Goal: Task Accomplishment & Management: Manage account settings

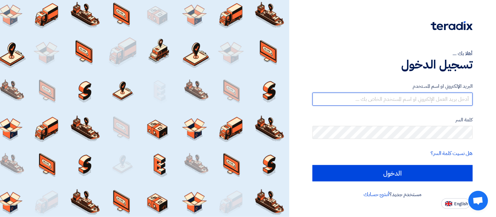
click at [419, 97] on input "text" at bounding box center [393, 99] width 160 height 13
type input "[PERSON_NAME][EMAIL_ADDRESS][PERSON_NAME][DOMAIN_NAME]"
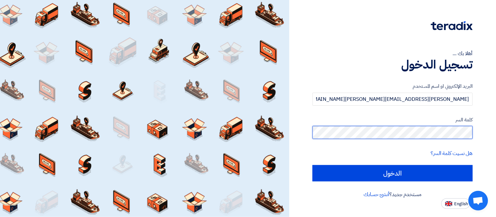
click at [313, 165] on input "الدخول" at bounding box center [393, 173] width 160 height 16
type input "Sign in"
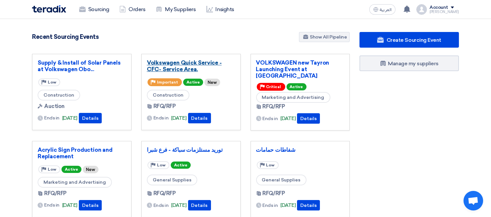
click at [181, 62] on link "Volkswagen Quick Service - CFC- Service Area." at bounding box center [191, 66] width 88 height 13
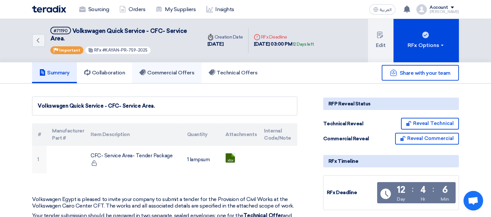
click at [182, 70] on h5 "Commercial Offers" at bounding box center [166, 73] width 55 height 7
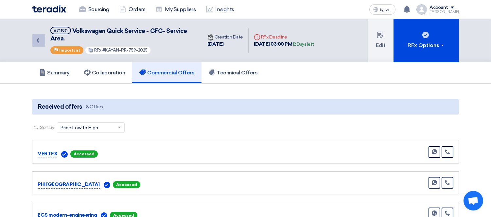
click at [40, 35] on link "Back" at bounding box center [38, 40] width 13 height 13
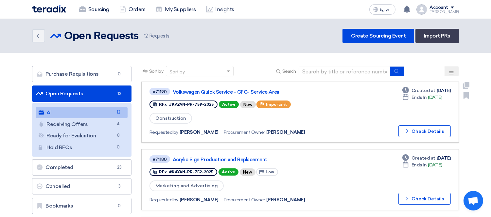
scroll to position [73, 0]
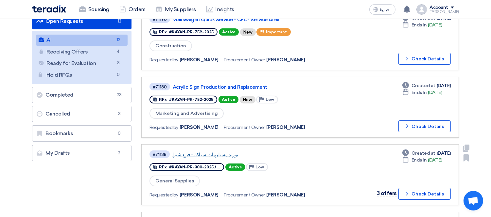
click at [196, 152] on link "توريد مستلزمات سباكة - فرع شبرا" at bounding box center [253, 155] width 163 height 6
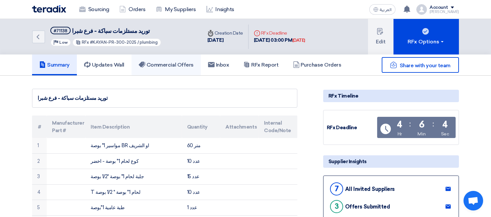
click at [172, 63] on h5 "Commercial Offers" at bounding box center [166, 65] width 55 height 7
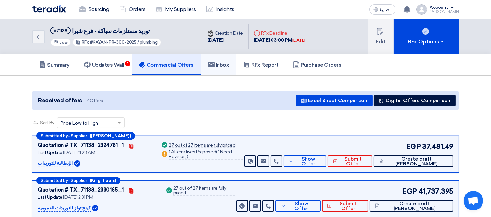
click at [227, 62] on h5 "Inbox" at bounding box center [218, 65] width 21 height 7
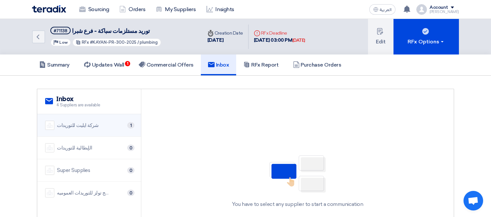
click at [113, 125] on div "شركة ايليت للتوريدات 1" at bounding box center [89, 125] width 88 height 9
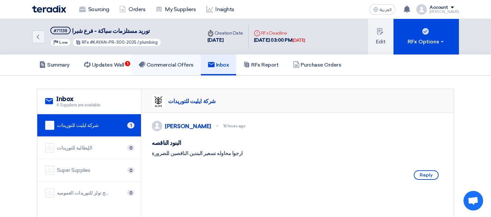
click at [170, 62] on h5 "Commercial Offers" at bounding box center [166, 65] width 55 height 7
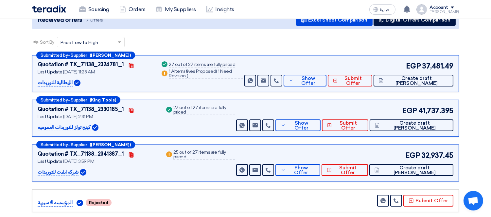
scroll to position [89, 0]
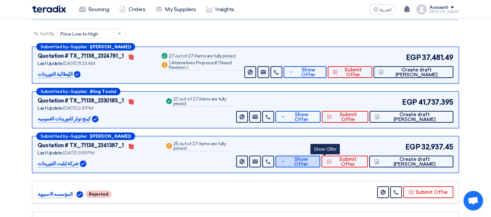
click at [315, 159] on span "Show Offer" at bounding box center [301, 162] width 28 height 10
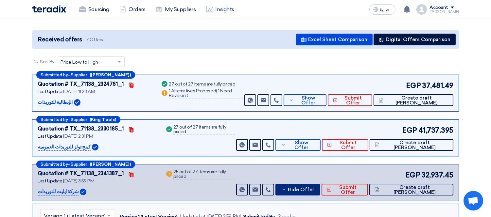
scroll to position [60, 0]
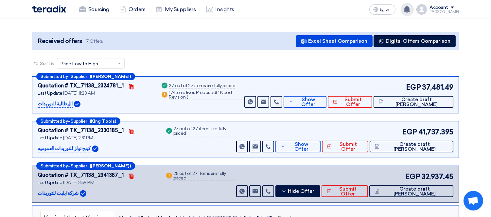
click at [410, 8] on use at bounding box center [406, 9] width 7 height 7
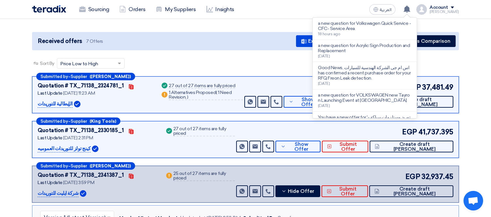
click at [251, 60] on div "Sort By Sort by × Price Low to High ×" at bounding box center [245, 67] width 427 height 18
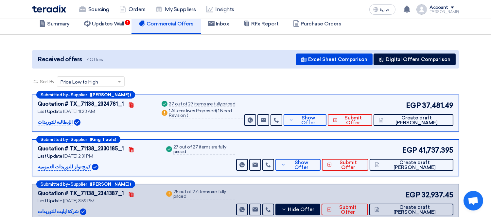
scroll to position [0, 0]
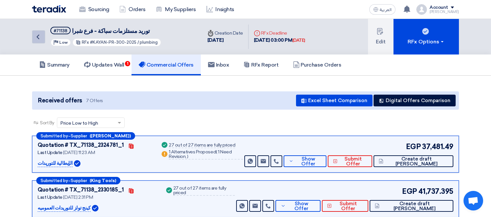
click at [42, 36] on link "Back" at bounding box center [38, 36] width 13 height 13
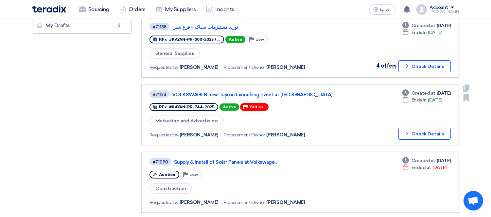
scroll to position [218, 0]
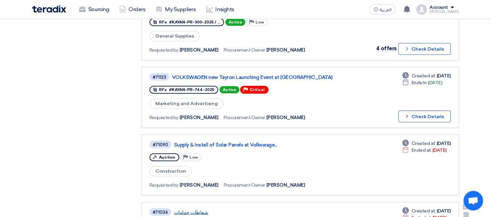
click at [190, 210] on link "شفاطات حمامات" at bounding box center [255, 213] width 163 height 6
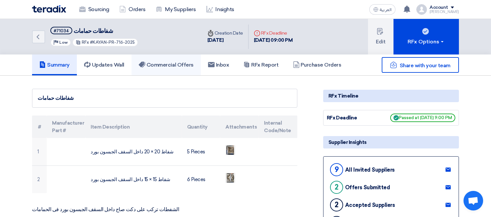
click at [175, 64] on h5 "Commercial Offers" at bounding box center [166, 65] width 55 height 7
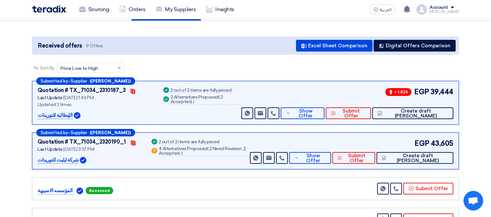
scroll to position [73, 0]
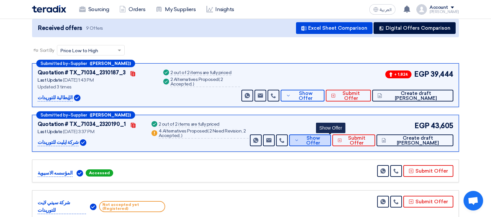
click at [299, 141] on icon at bounding box center [296, 140] width 5 height 5
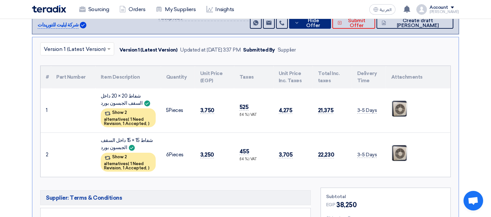
scroll to position [218, 0]
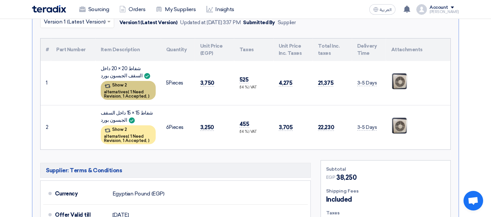
click at [123, 90] on span "1 Need Revision," at bounding box center [124, 94] width 40 height 9
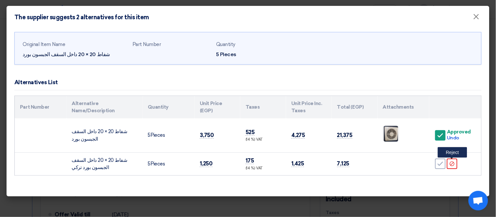
click at [453, 164] on icon "Reject" at bounding box center [452, 164] width 6 height 6
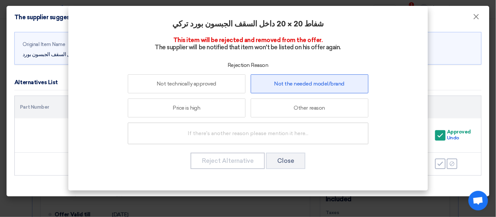
click at [307, 84] on label "Not the needed model/brand" at bounding box center [310, 84] width 118 height 19
click at [307, 84] on input "Not the needed model/brand" at bounding box center [309, 84] width 4 height 4
radio input "true"
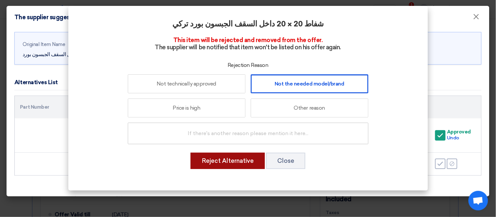
click at [233, 160] on button "Reject Alternative" at bounding box center [228, 161] width 74 height 16
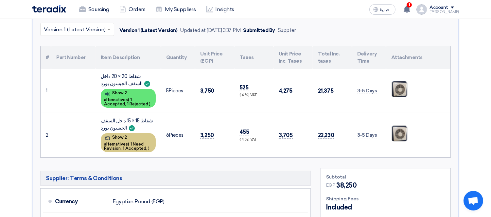
click at [124, 133] on div "Show 2 alternatives ( 1 Need Revision, 1 Accepted, )" at bounding box center [128, 142] width 55 height 19
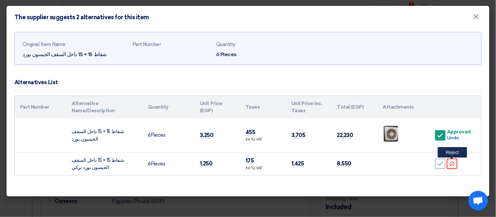
click at [453, 161] on div "Reject" at bounding box center [452, 164] width 10 height 10
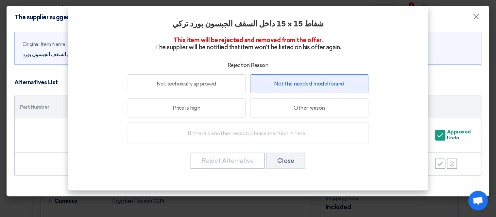
click at [308, 84] on label "Not the needed model/brand" at bounding box center [310, 84] width 118 height 19
click at [308, 84] on input "Not the needed model/brand" at bounding box center [309, 84] width 4 height 4
radio input "true"
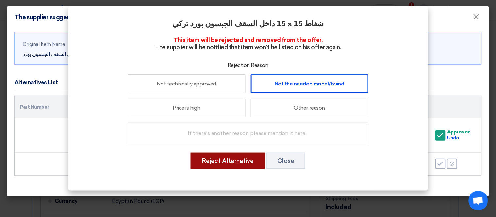
click at [246, 162] on button "Reject Alternative" at bounding box center [228, 161] width 74 height 16
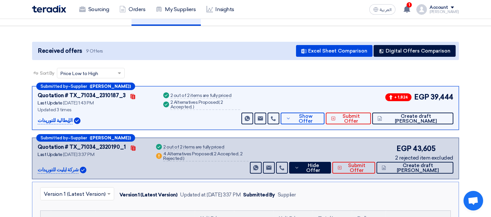
scroll to position [73, 0]
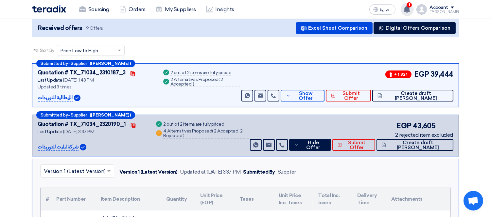
click at [412, 5] on span "1" at bounding box center [408, 4] width 5 height 5
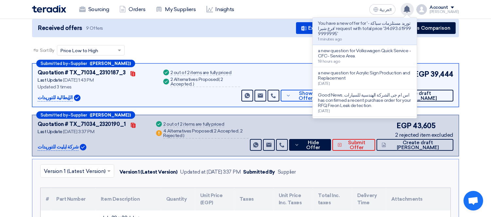
click at [410, 8] on use at bounding box center [406, 9] width 7 height 7
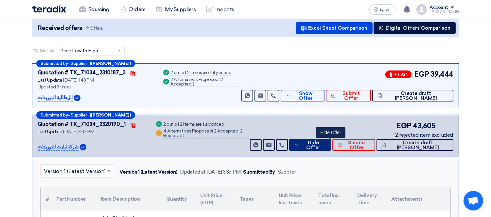
click at [325, 144] on span "Hide Offer" at bounding box center [313, 146] width 25 height 10
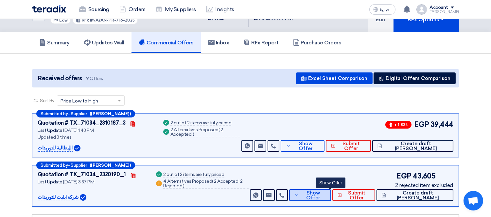
scroll to position [0, 0]
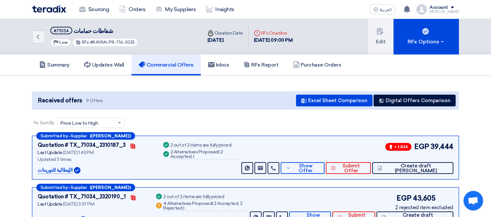
drag, startPoint x: 92, startPoint y: 41, endPoint x: 133, endPoint y: 41, distance: 41.8
click at [133, 41] on div "RFx #KAYAN-PR-716-2025" at bounding box center [105, 42] width 66 height 9
copy span "KAYAN-PR-716-2025"
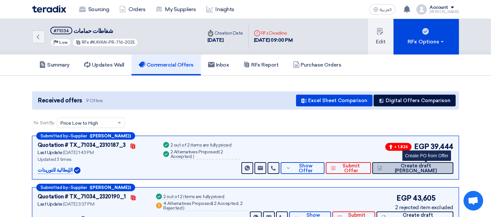
click at [427, 165] on span "Create draft PO" at bounding box center [416, 169] width 64 height 10
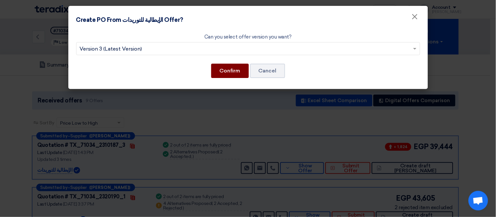
click at [226, 69] on button "Confirm" at bounding box center [230, 71] width 38 height 14
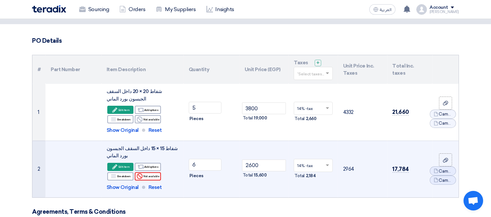
scroll to position [73, 0]
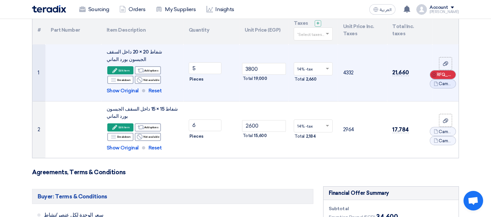
click at [435, 74] on icon "Cancel" at bounding box center [434, 75] width 5 height 5
click at [436, 77] on icon "Cancel" at bounding box center [434, 79] width 5 height 5
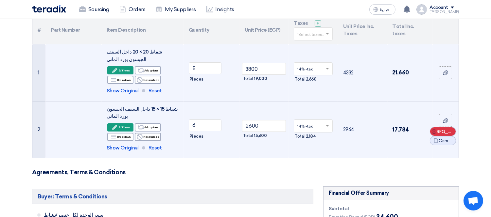
click at [436, 130] on icon "Cancel" at bounding box center [434, 131] width 5 height 5
click at [433, 136] on use at bounding box center [434, 136] width 5 height 5
click at [443, 74] on use at bounding box center [445, 73] width 5 height 5
click at [0, 0] on input "file" at bounding box center [0, 0] width 0 height 0
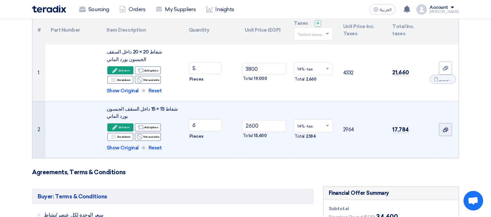
click at [445, 127] on div at bounding box center [445, 130] width 7 height 8
click at [0, 0] on input "file" at bounding box center [0, 0] width 0 height 0
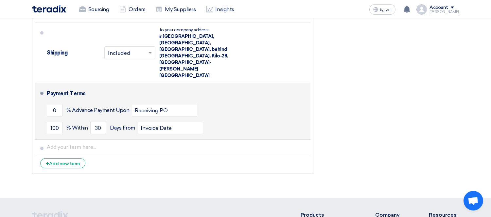
scroll to position [436, 0]
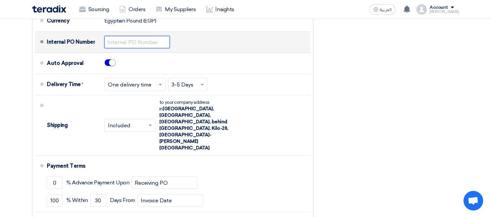
click at [114, 47] on input "text" at bounding box center [136, 42] width 65 height 12
paste input "KAYAN-PO-794-2025"
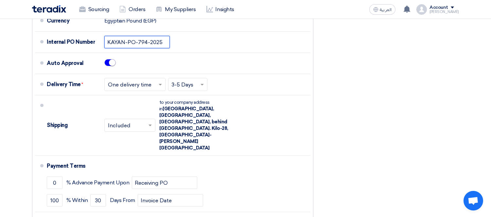
type input "KAYAN-PO-794-2025"
click at [334, 63] on div "Financial Offer Summary Subtotal Egyptian Pound (EGP) 34,600 Shipping Fees" at bounding box center [390, 36] width 145 height 427
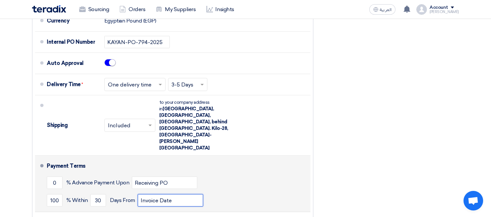
click at [181, 195] on input "Invoice Date" at bounding box center [170, 201] width 65 height 12
type input "Invoice Date & receiving items"
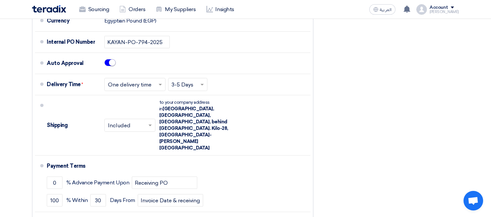
click at [325, 145] on div "Financial Offer Summary Subtotal Egyptian Pound (EGP) 34,600 Shipping Fees" at bounding box center [390, 36] width 145 height 427
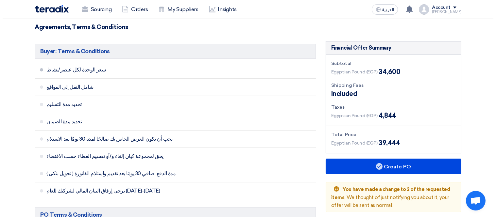
scroll to position [176, 0]
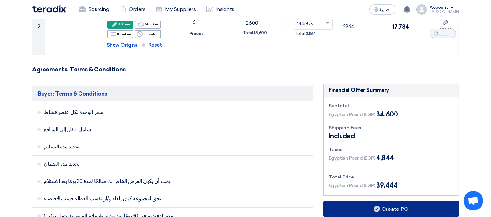
click at [370, 204] on button "Create PO" at bounding box center [391, 209] width 136 height 16
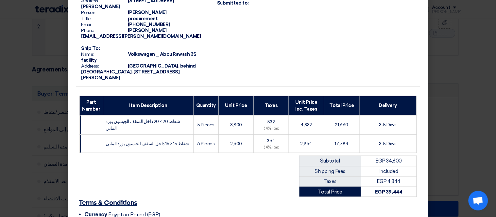
scroll to position [124, 0]
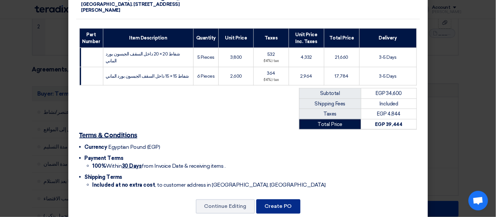
click at [279, 200] on button "Create PO" at bounding box center [278, 207] width 44 height 14
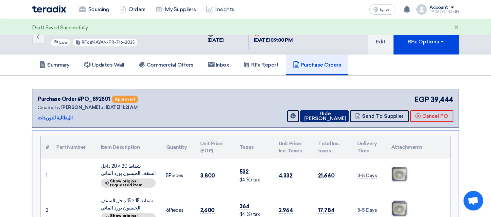
click at [325, 111] on button "Hide PO" at bounding box center [324, 117] width 48 height 12
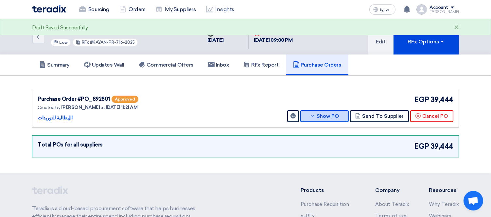
click at [325, 111] on button "Show PO" at bounding box center [324, 117] width 48 height 12
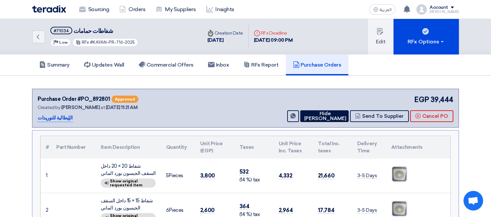
click at [119, 163] on div "شفاط 20 × 20 داخل السقف الجبسون بورد الماني" at bounding box center [128, 170] width 55 height 15
copy td "شفاط 20 × 20 داخل السقف الجبسون بورد الماني"
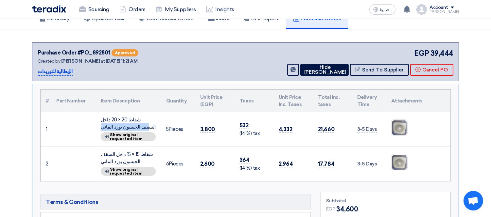
scroll to position [73, 0]
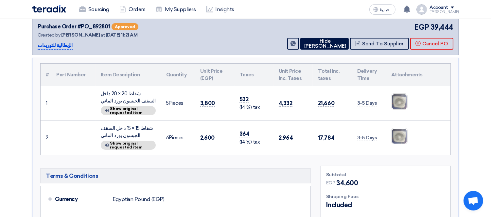
click at [124, 125] on div "شفاط 15 × 15 داخل السقف الجبسون بورد الماني" at bounding box center [128, 132] width 55 height 15
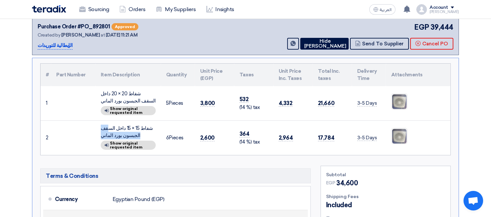
copy td "شفاط 15 × 15 داخل السقف الجبسون بورد الماني"
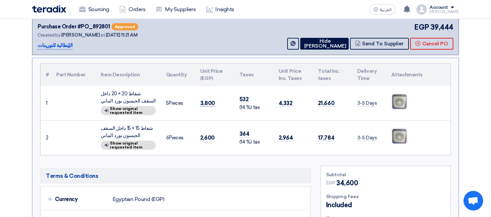
click at [207, 100] on span "3,800" at bounding box center [207, 103] width 15 height 7
copy span "3,800"
click at [94, 5] on link "Sourcing" at bounding box center [94, 9] width 40 height 14
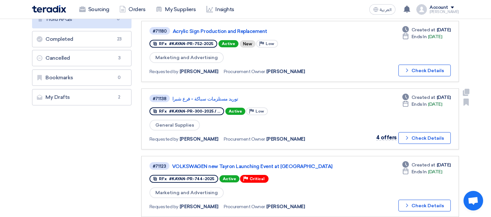
scroll to position [129, 0]
click at [215, 96] on link "توريد مستلزمات سباكة - فرع شبرا" at bounding box center [253, 99] width 163 height 6
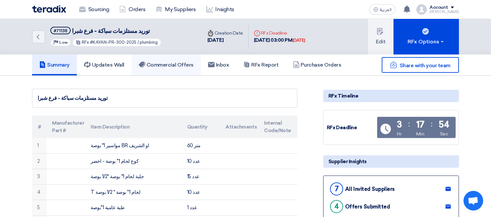
click at [172, 62] on h5 "Commercial Offers" at bounding box center [166, 65] width 55 height 7
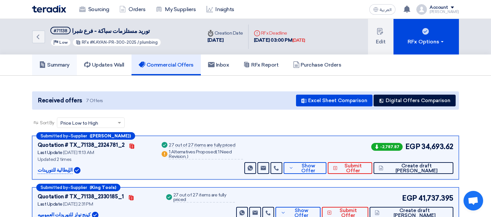
click at [58, 63] on h5 "Summary" at bounding box center [54, 65] width 30 height 7
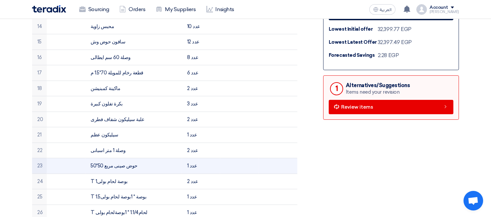
scroll to position [321, 0]
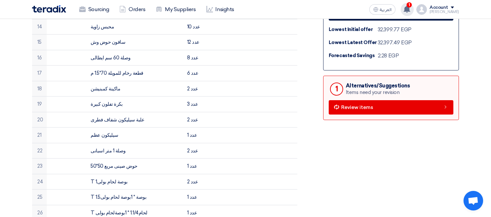
click at [410, 8] on use at bounding box center [406, 9] width 7 height 7
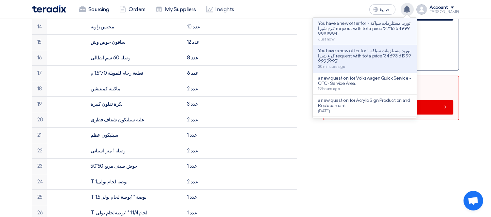
click at [367, 34] on p "You have a new offer for 'توريد مستلزمات سباكة - فرع شبرا' request with total p…" at bounding box center [365, 29] width 94 height 16
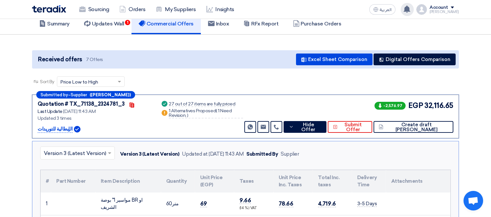
scroll to position [41, 0]
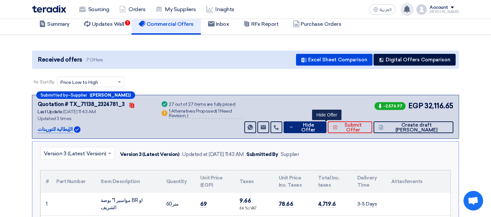
click at [321, 128] on span "Hide Offer" at bounding box center [308, 128] width 26 height 10
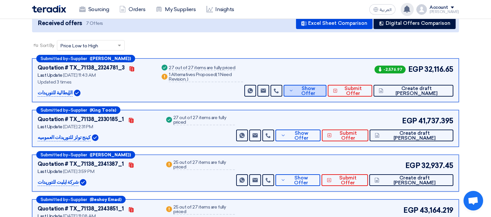
scroll to position [0, 0]
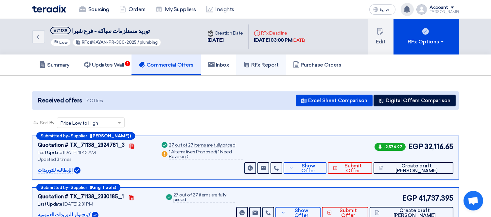
click at [264, 62] on h5 "RFx Report" at bounding box center [260, 65] width 35 height 7
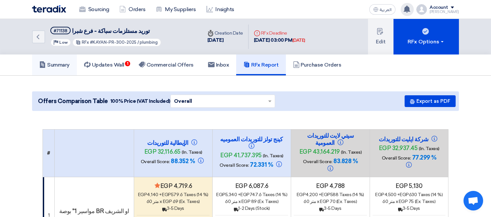
click at [48, 67] on link "Summary" at bounding box center [54, 65] width 45 height 21
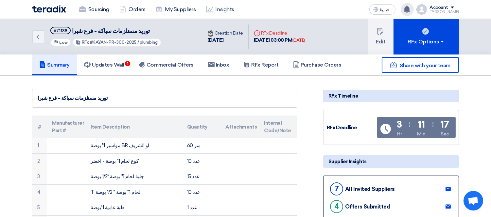
click at [54, 9] on img at bounding box center [49, 9] width 34 height 8
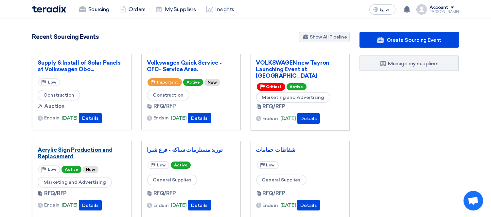
click at [77, 153] on link "Acrylic Sign Production and Replacement" at bounding box center [82, 153] width 88 height 13
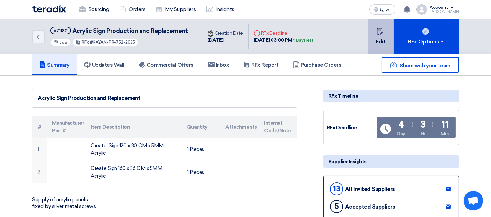
click at [383, 35] on button "Edit" at bounding box center [381, 37] width 26 height 36
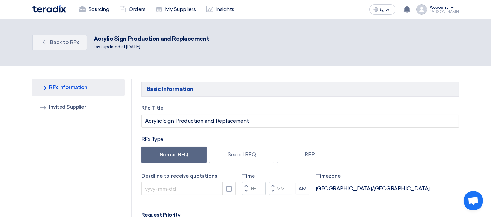
type input "9/1/2025"
type input "03"
type input "00"
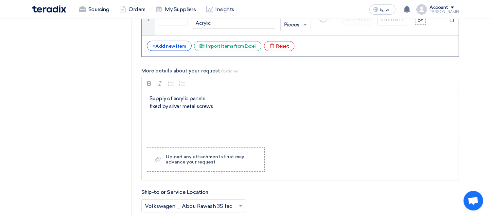
scroll to position [574, 0]
click at [244, 112] on div "Supply of acrylic panels fixed by silver metal screws" at bounding box center [300, 116] width 317 height 52
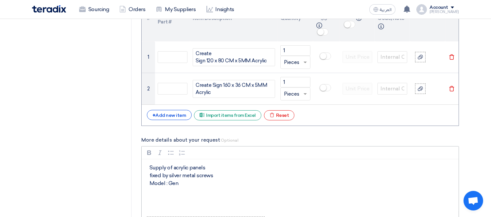
scroll to position [504, 0]
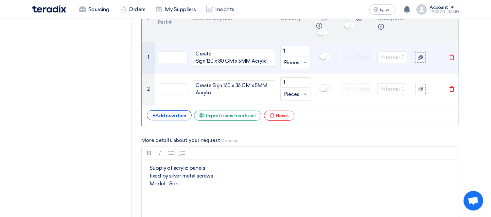
click at [259, 60] on div "Create Sign 120 x 80 CM x 5MM Acrylic" at bounding box center [234, 58] width 82 height 18
copy div "Acrylic"
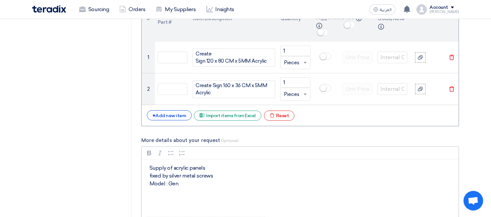
click at [146, 184] on div "Supply of acrylic panels fixed by silver metal screws Model : Gen" at bounding box center [300, 186] width 317 height 52
click at [219, 191] on div "Supply of acrylic panels fixed by silver metal screws Acrylic Model : Gen" at bounding box center [300, 186] width 317 height 52
click at [175, 194] on p "Supply of acrylic panels fixed by silver metal screws Acrylic Model : Gen" at bounding box center [302, 179] width 306 height 31
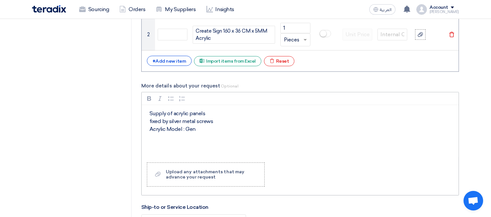
scroll to position [559, 0]
click at [201, 177] on div "Upload any attachments that may advance your request" at bounding box center [212, 174] width 92 height 10
click at [0, 0] on input "Upload a file Upload any attachments that may advance your request" at bounding box center [0, 0] width 0 height 0
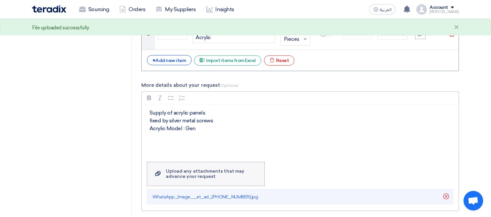
click at [193, 174] on div "Upload any attachments that may advance your request" at bounding box center [212, 174] width 92 height 10
click at [0, 0] on input "Upload a file Upload any attachments that may advance your request" at bounding box center [0, 0] width 0 height 0
click at [204, 130] on p "Supply of acrylic panels fixed by silver metal screws Acrylic Model : Gen" at bounding box center [302, 124] width 306 height 31
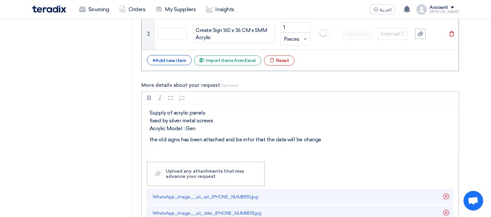
click at [244, 137] on p "​​​​​​​the old signs has been attached and be infor that the data will be change" at bounding box center [302, 144] width 306 height 16
click at [252, 140] on p "​​​​​​​the old signs has been attached and be infor that the data will be change" at bounding box center [302, 144] width 306 height 16
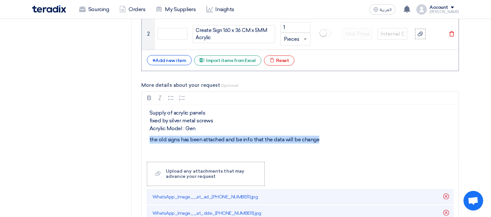
drag, startPoint x: 325, startPoint y: 138, endPoint x: 139, endPoint y: 139, distance: 185.7
click at [139, 139] on div "Basic Information RFx Title Acrylic Sign Production and Replacement RFx Type No…" at bounding box center [299, 138] width 327 height 1236
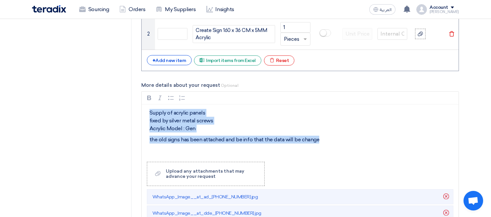
copy div "Supply of acrylic panels fixed by silver metal screws Acrylic Model : Gen the o…"
click at [273, 128] on p "Supply of acrylic panels fixed by silver metal screws Acrylic Model : Gen" at bounding box center [302, 121] width 306 height 24
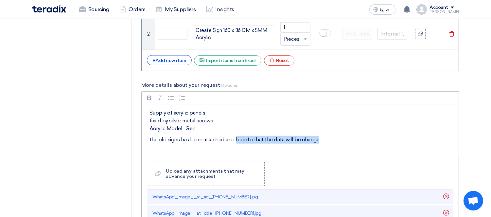
drag, startPoint x: 323, startPoint y: 141, endPoint x: 234, endPoint y: 139, distance: 89.0
click at [234, 139] on p "the old signs has been attached and be info that the data will be change" at bounding box center [302, 144] width 306 height 16
click at [335, 144] on p "the old signs has been attached and be info that the data will be change ​​​​​​​" at bounding box center [302, 144] width 306 height 16
click at [187, 128] on p "Supply of acrylic panels fixed by silver metal screws Acrylic Model : Gen" at bounding box center [302, 121] width 306 height 24
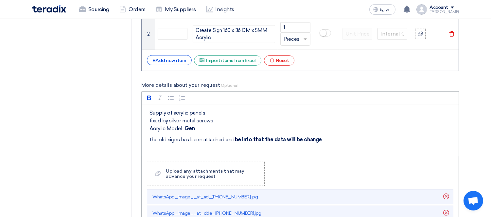
click at [346, 147] on p "the old signs has been attached and be info that the data will be change ​​​​​​​" at bounding box center [302, 144] width 306 height 16
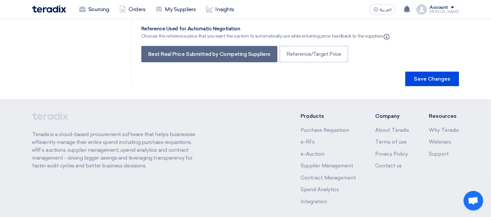
scroll to position [1251, 0]
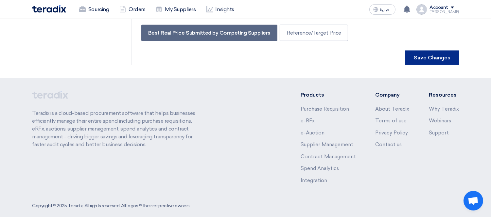
click at [435, 51] on button "Save Changes" at bounding box center [432, 58] width 54 height 14
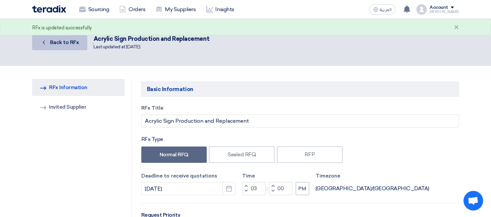
click at [69, 43] on span "Back to RFx" at bounding box center [64, 42] width 29 height 6
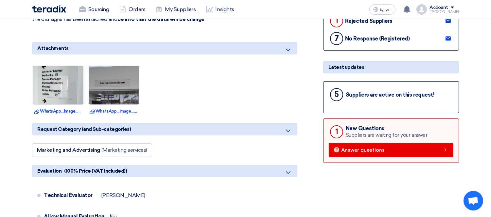
scroll to position [204, 0]
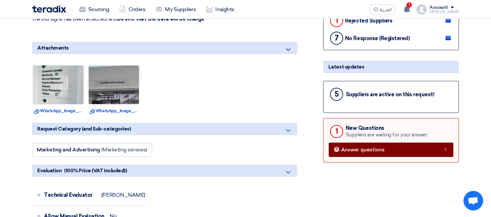
click at [361, 143] on link "Answer questions" at bounding box center [391, 150] width 125 height 14
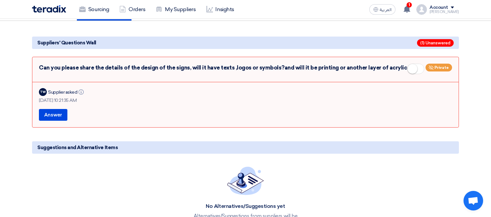
scroll to position [54, 0]
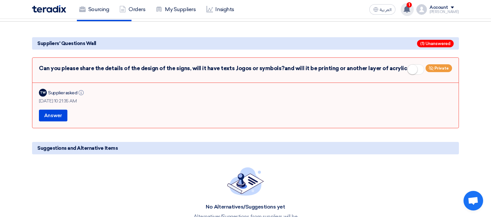
click at [410, 8] on icon at bounding box center [406, 9] width 7 height 7
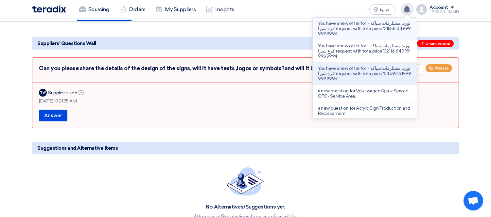
click at [370, 24] on p "You have a new offer for 'توريد مستلزمات سباكة - فرع شبرا' request with total p…" at bounding box center [365, 29] width 94 height 16
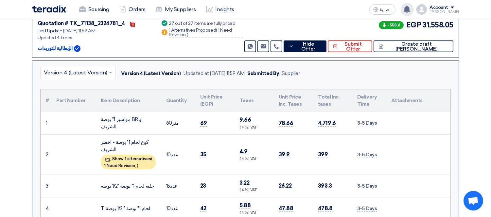
scroll to position [135, 0]
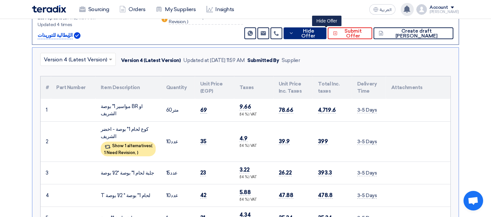
click at [321, 32] on span "Hide Offer" at bounding box center [308, 34] width 26 height 10
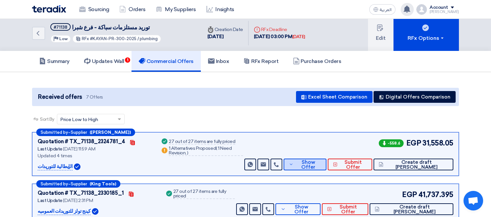
scroll to position [0, 0]
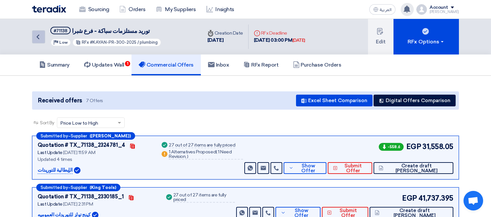
click at [38, 31] on link "Back" at bounding box center [38, 36] width 13 height 13
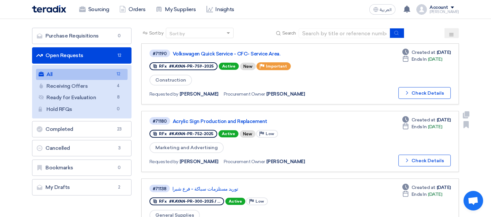
scroll to position [39, 0]
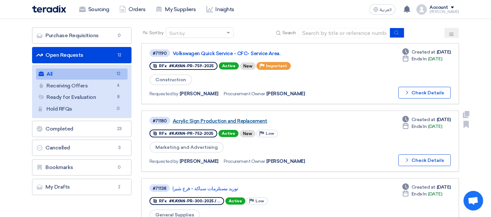
click at [226, 119] on link "Acrylic Sign Production and Replacement" at bounding box center [254, 121] width 163 height 6
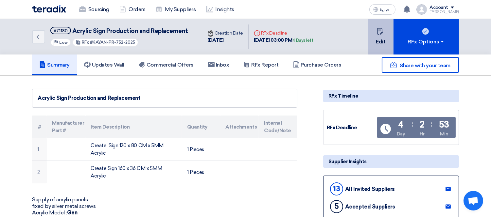
click at [377, 35] on button "Edit" at bounding box center [381, 37] width 26 height 36
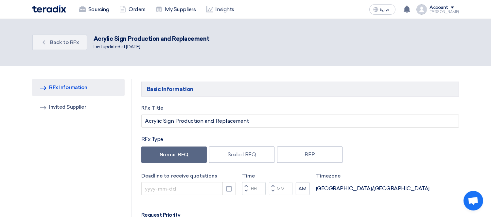
type input "9/1/2025"
type input "03"
type input "00"
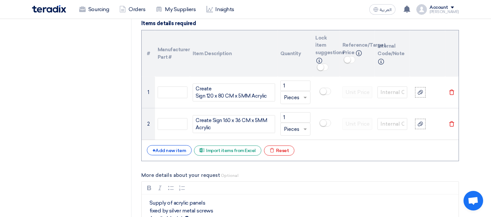
scroll to position [469, 0]
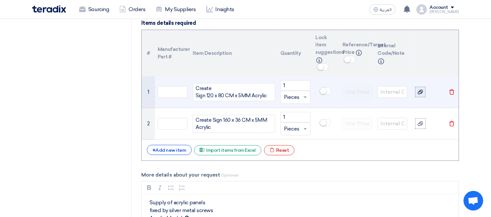
click at [418, 90] on icon at bounding box center [420, 92] width 5 height 5
click at [0, 0] on input "file" at bounding box center [0, 0] width 0 height 0
click at [422, 94] on div at bounding box center [420, 93] width 7 height 8
click at [0, 0] on input "file" at bounding box center [0, 0] width 0 height 0
click at [210, 89] on div "Create Sign 120 x 80 CM x 5MM Acrylic" at bounding box center [234, 92] width 82 height 18
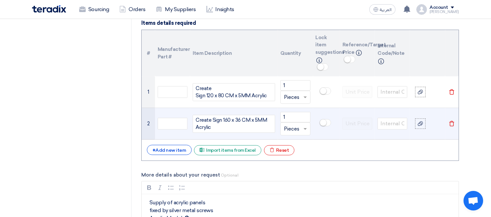
click at [238, 111] on td "Create Sign 160 x 36 CM x 5MM Acrylic" at bounding box center [234, 124] width 88 height 32
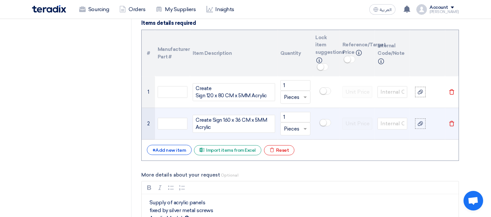
click at [206, 126] on div "Create Sign 160 x 36 CM x 5MM Acrylic" at bounding box center [234, 124] width 82 height 18
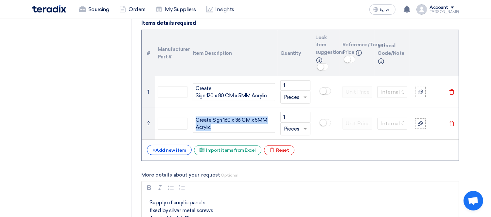
drag, startPoint x: 206, startPoint y: 126, endPoint x: 495, endPoint y: 209, distance: 299.9
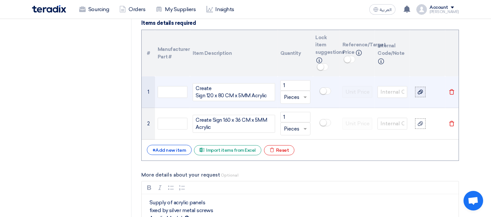
click at [417, 91] on div at bounding box center [420, 93] width 7 height 8
click at [0, 0] on input "file" at bounding box center [0, 0] width 0 height 0
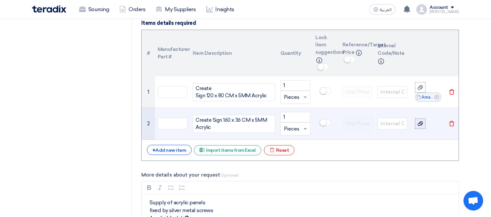
click at [421, 125] on use at bounding box center [420, 124] width 5 height 5
click at [0, 0] on input "file" at bounding box center [0, 0] width 0 height 0
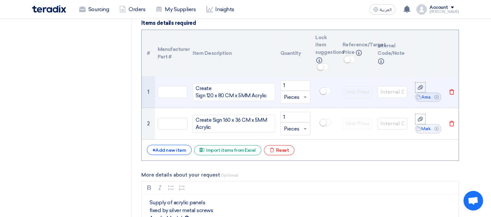
click at [197, 97] on div "Create Sign 120 x 80 CM x 5MM Acrylic" at bounding box center [234, 92] width 82 height 18
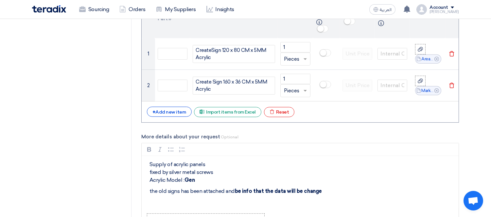
scroll to position [515, 0]
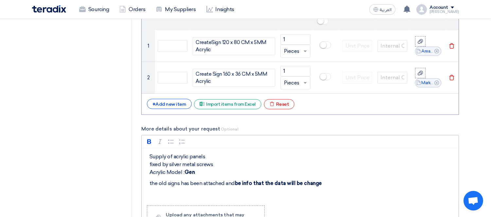
click at [332, 181] on p "the old signs has been attached and be info that the data will be change" at bounding box center [302, 188] width 306 height 16
click at [214, 196] on p "​​​​​​​the new data has been attched" at bounding box center [302, 199] width 306 height 16
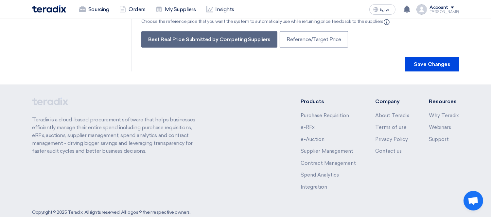
scroll to position [1247, 0]
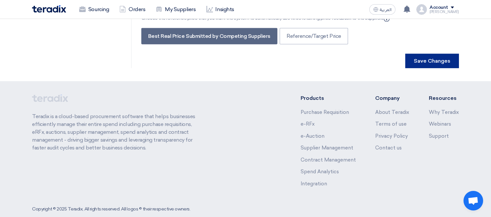
click at [426, 54] on button "Save Changes" at bounding box center [432, 61] width 54 height 14
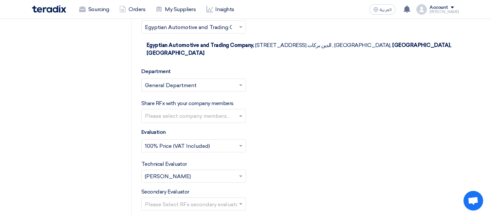
scroll to position [844, 0]
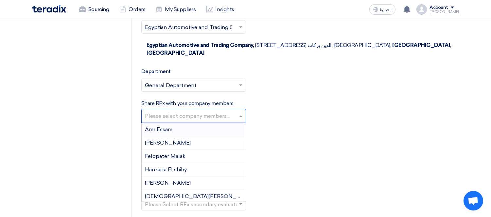
click at [198, 112] on input "text" at bounding box center [194, 116] width 99 height 11
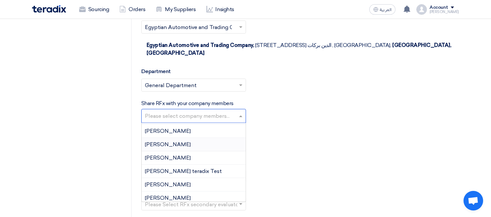
scroll to position [227, 0]
click at [182, 139] on div "Salma Ghazzis" at bounding box center [194, 144] width 104 height 13
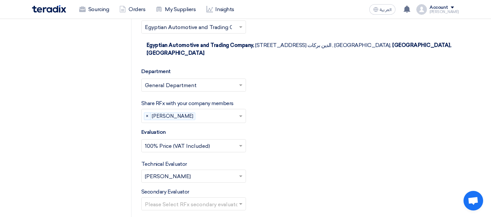
click at [321, 146] on div "Select Evaluation... × 100% Price (VAT Included) ×" at bounding box center [299, 149] width 317 height 18
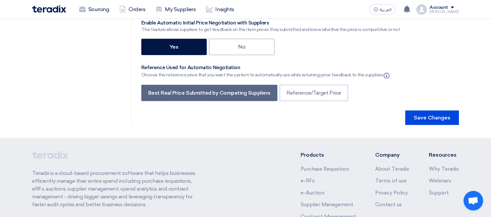
scroll to position [1193, 0]
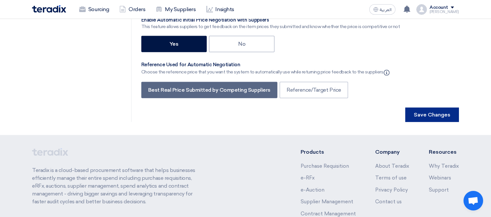
click at [431, 111] on button "Save Changes" at bounding box center [432, 115] width 54 height 14
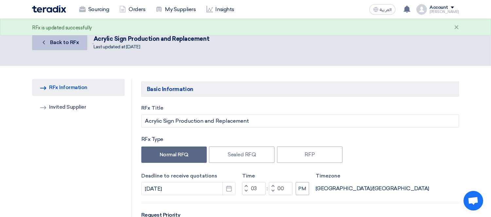
click at [65, 43] on span "Back to RFx" at bounding box center [64, 42] width 29 height 6
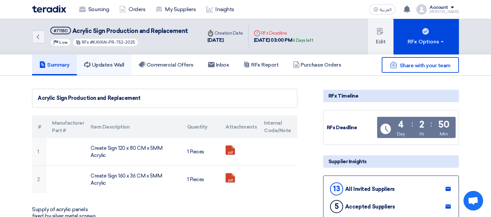
click at [109, 60] on link "Updates Wall" at bounding box center [104, 65] width 55 height 21
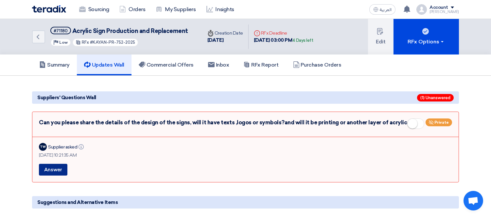
click at [53, 166] on button "Answer" at bounding box center [53, 170] width 28 height 12
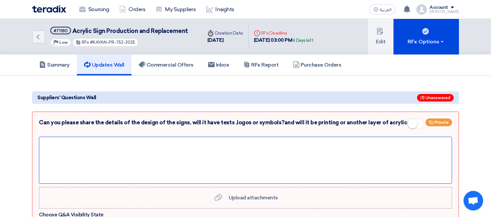
click at [173, 156] on div at bounding box center [245, 160] width 413 height 47
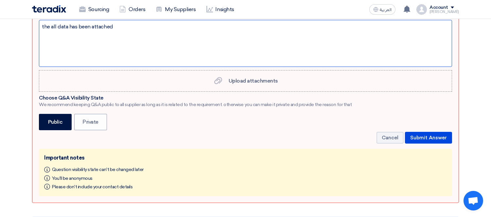
scroll to position [119, 0]
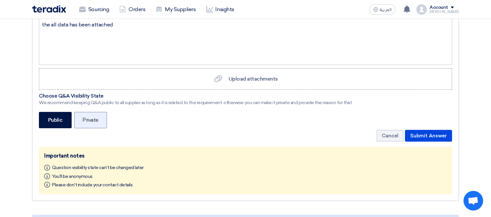
click at [89, 120] on label "Private" at bounding box center [90, 120] width 33 height 16
click at [87, 120] on input "Private" at bounding box center [84, 120] width 4 height 4
radio input "true"
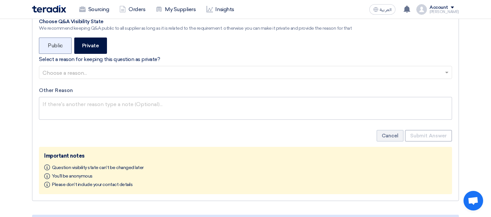
click at [59, 50] on label "Public" at bounding box center [55, 46] width 33 height 16
click at [52, 47] on input "Public" at bounding box center [50, 45] width 4 height 4
radio input "true"
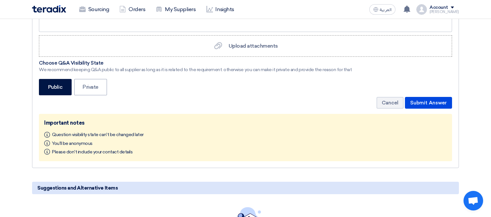
scroll to position [167, 0]
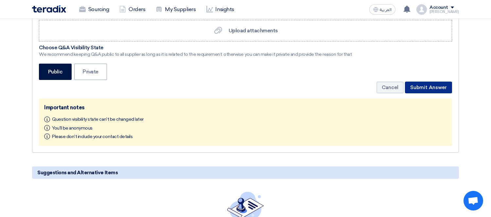
click at [426, 87] on button "Submit Answer" at bounding box center [428, 88] width 47 height 12
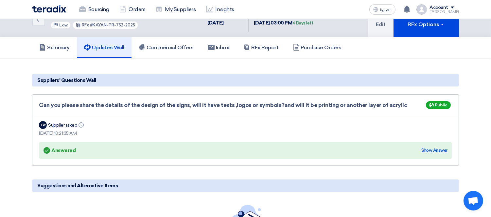
scroll to position [0, 0]
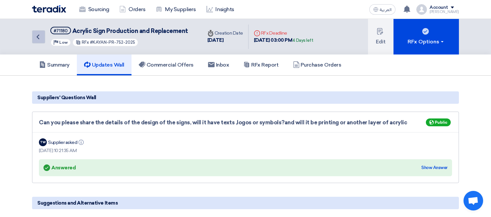
click at [40, 30] on link "Back" at bounding box center [38, 36] width 13 height 13
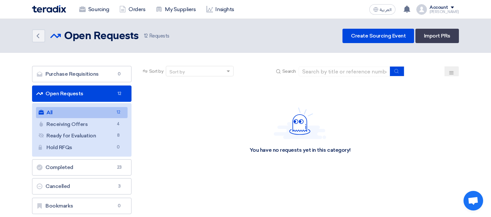
click at [164, 127] on div "You have no requests yet in this category!" at bounding box center [299, 131] width 317 height 98
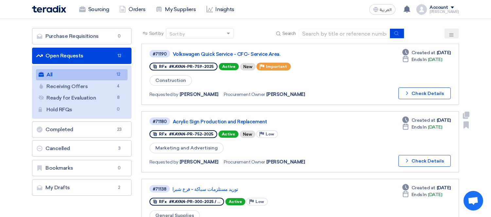
scroll to position [38, 0]
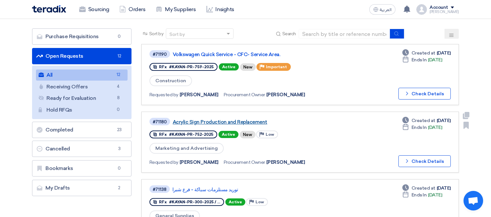
click at [245, 119] on link "Acrylic Sign Production and Replacement" at bounding box center [254, 122] width 163 height 6
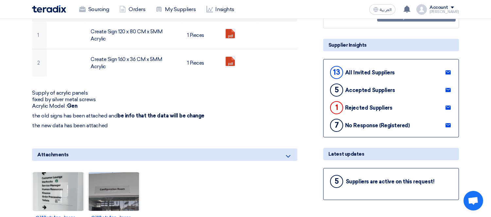
scroll to position [116, 0]
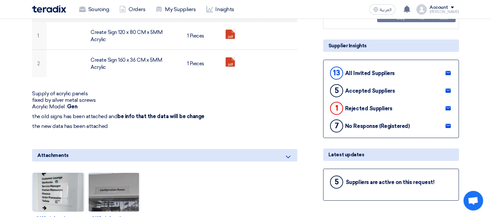
click at [60, 185] on img at bounding box center [58, 193] width 52 height 68
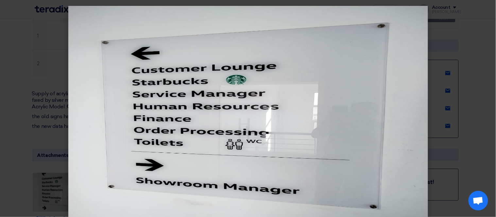
click at [34, 112] on modal-container at bounding box center [248, 108] width 496 height 217
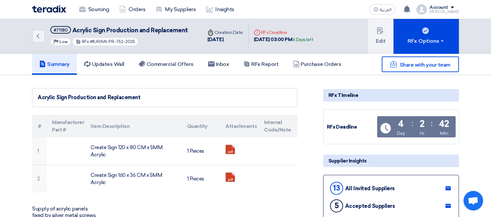
scroll to position [1, 0]
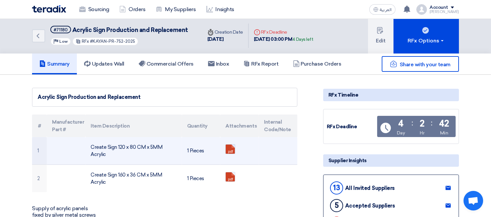
click at [229, 149] on link at bounding box center [252, 164] width 52 height 39
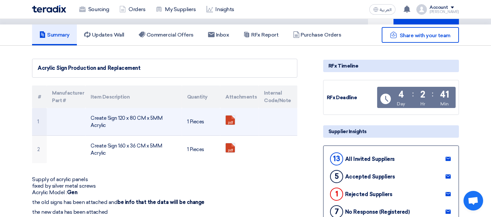
scroll to position [0, 0]
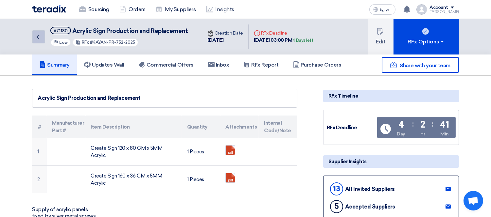
click at [38, 37] on icon "Back" at bounding box center [38, 37] width 8 height 8
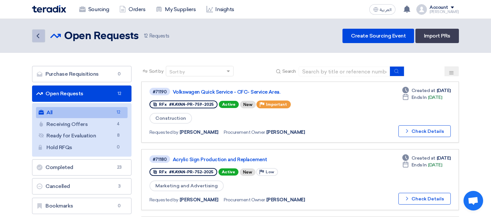
click at [38, 37] on use at bounding box center [38, 36] width 3 height 5
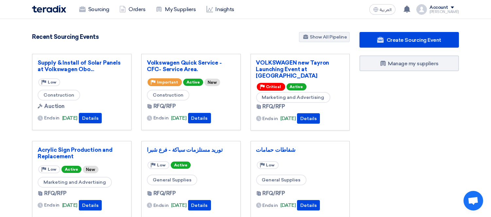
scroll to position [51, 0]
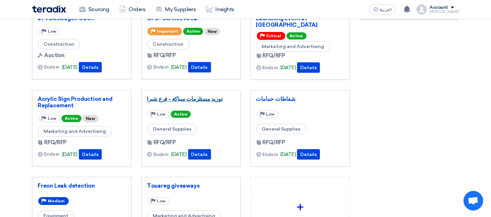
click at [195, 96] on link "توريد مستلزمات سباكة - فرع شبرا" at bounding box center [191, 99] width 88 height 7
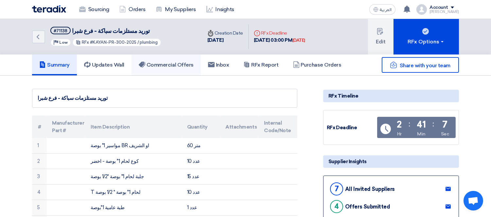
click at [177, 64] on h5 "Commercial Offers" at bounding box center [166, 65] width 55 height 7
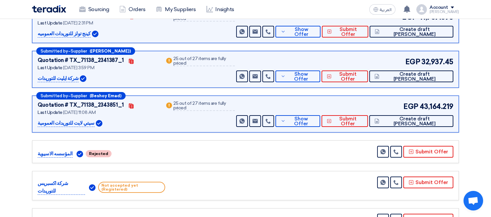
scroll to position [181, 0]
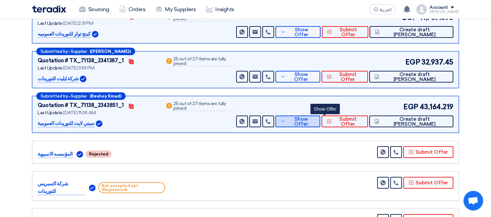
click at [315, 118] on span "Show Offer" at bounding box center [301, 122] width 28 height 10
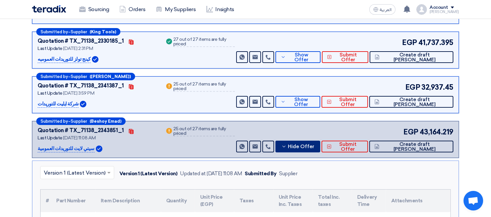
scroll to position [156, 0]
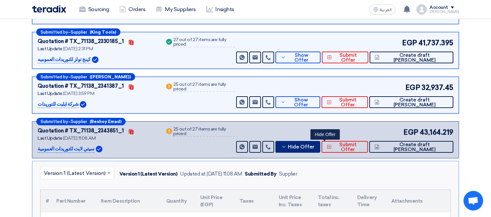
click at [315, 145] on span "Hide Offer" at bounding box center [301, 147] width 26 height 5
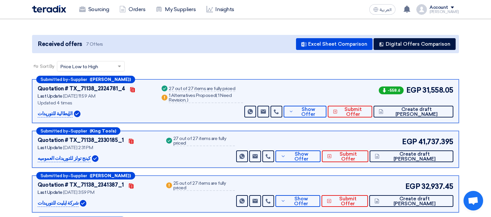
scroll to position [0, 0]
